Goal: Information Seeking & Learning: Understand process/instructions

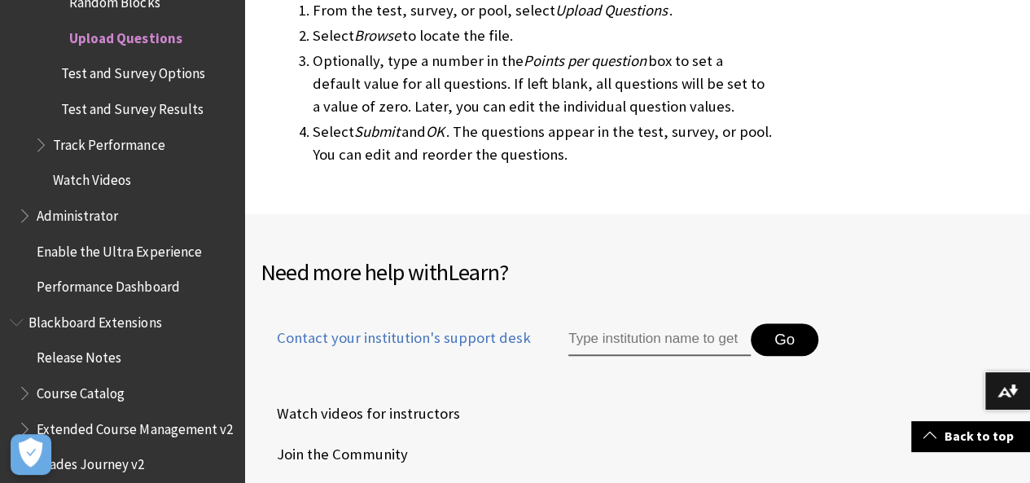
scroll to position [3420, 0]
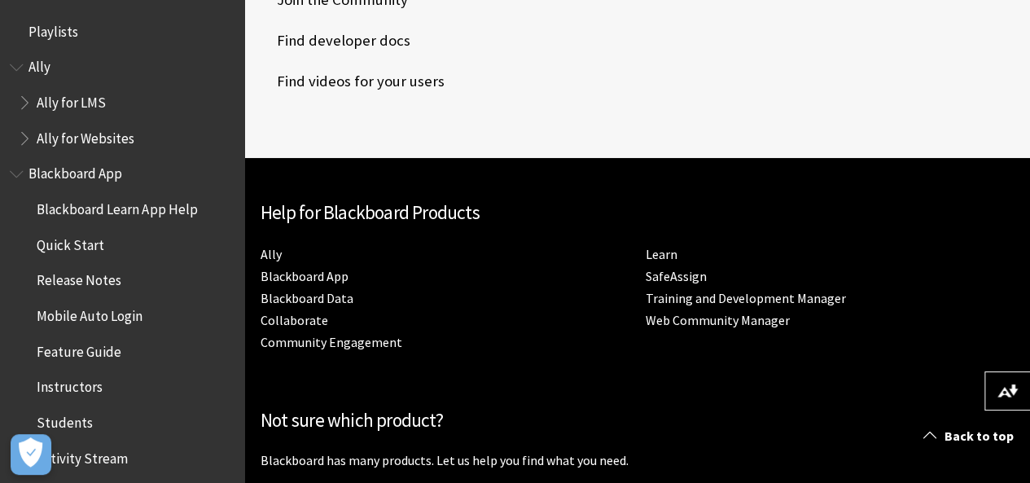
scroll to position [3329, 0]
